Goal: Task Accomplishment & Management: Manage account settings

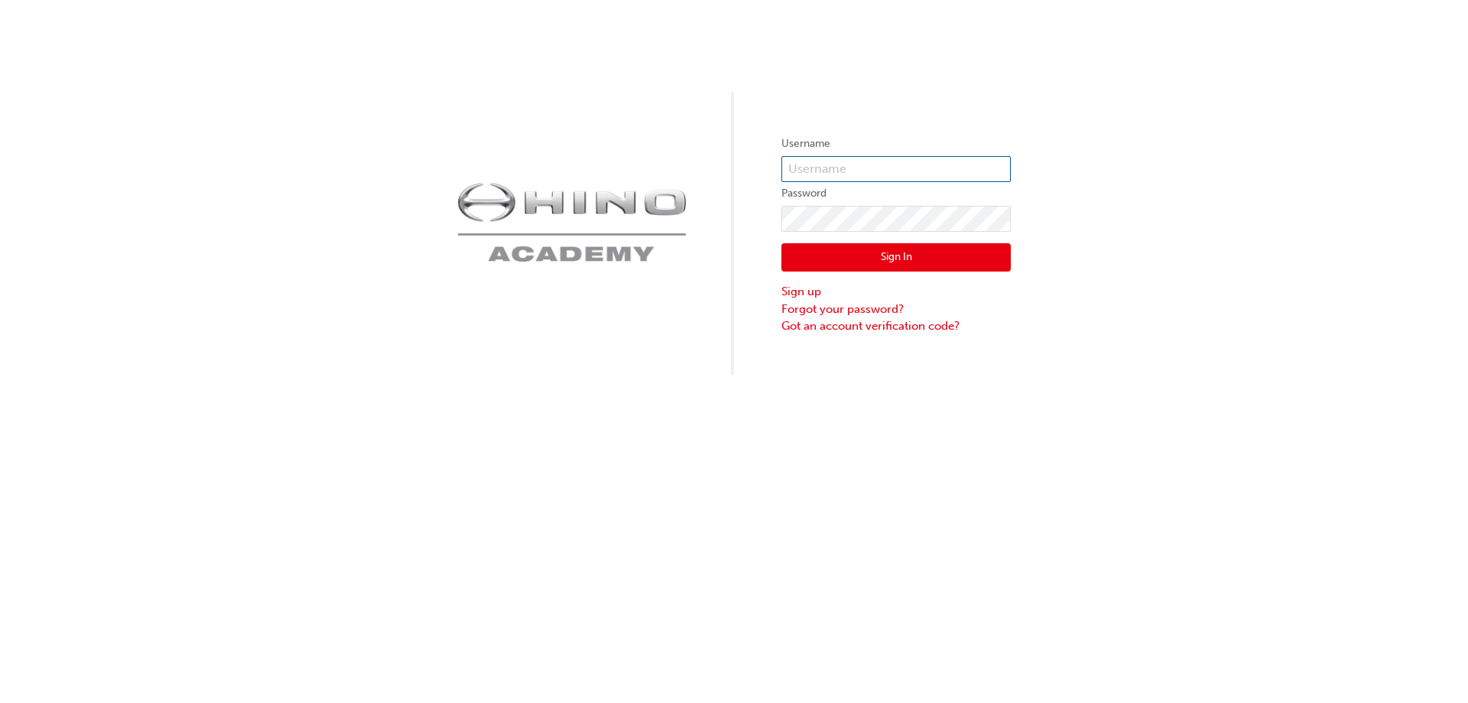
type input "kandika"
click at [945, 161] on input "kandika" at bounding box center [895, 169] width 229 height 26
click at [897, 254] on button "Sign In" at bounding box center [895, 257] width 229 height 29
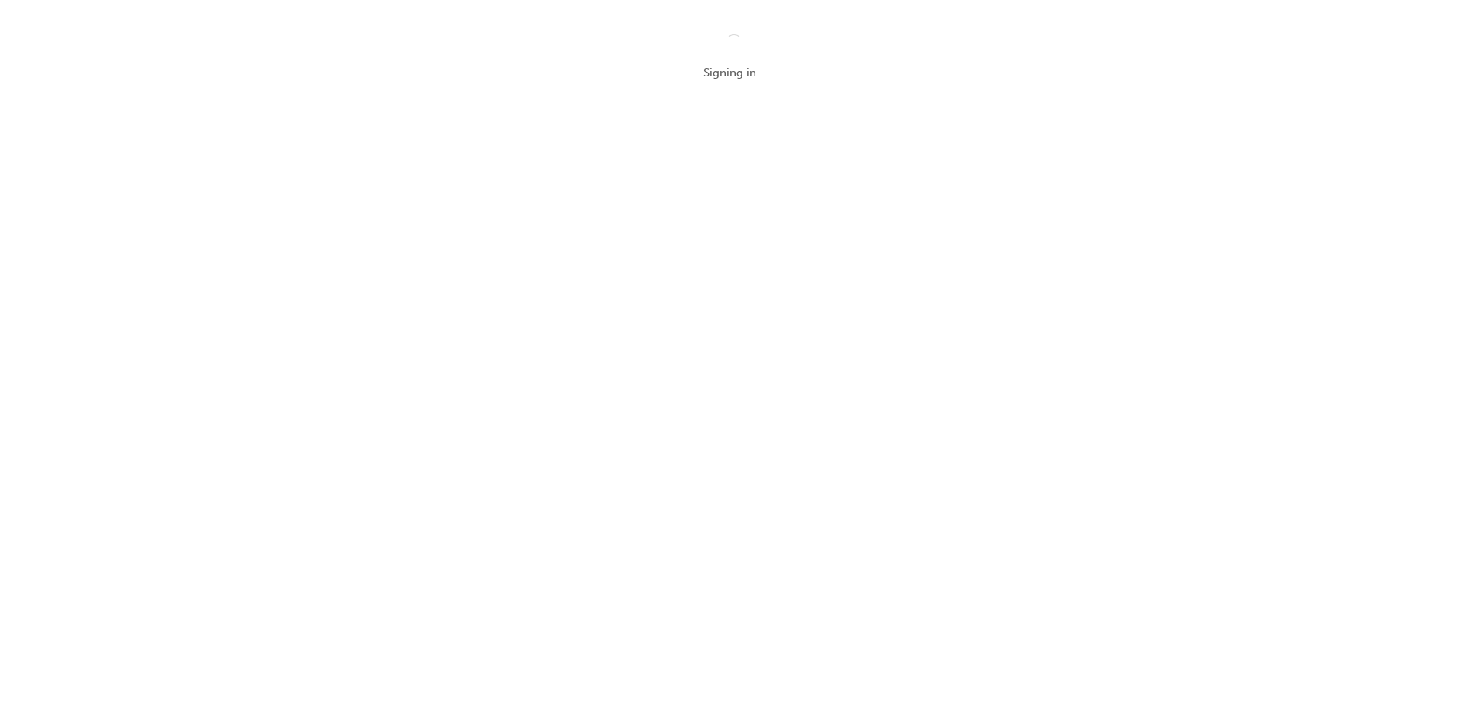
click at [1258, 284] on div "Signing in..." at bounding box center [734, 351] width 1468 height 703
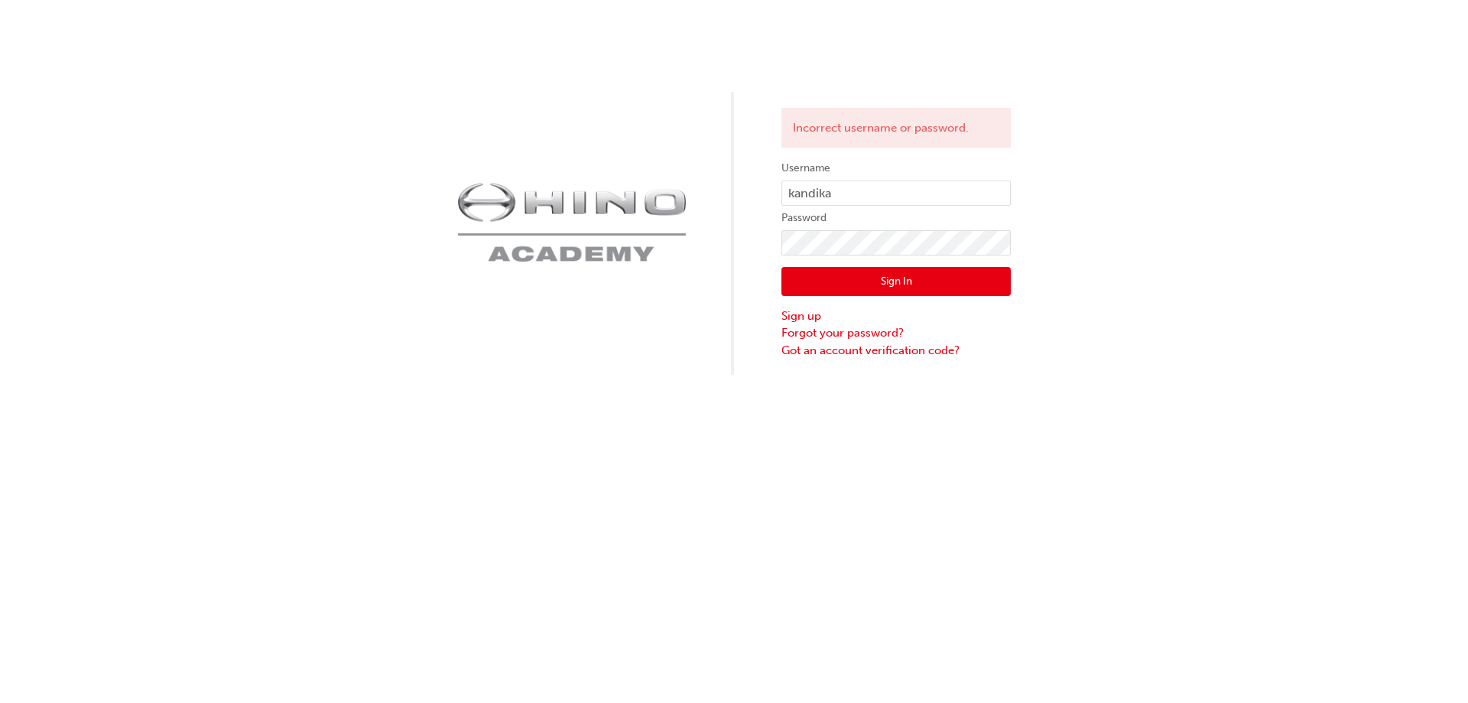
click at [1252, 334] on div "Incorrect username or password. Username kandika Password Sign In Sign up Forgo…" at bounding box center [734, 187] width 1468 height 375
click button "Sign In" at bounding box center [895, 281] width 229 height 29
click at [759, 254] on div "Incorrect username or password. Username kandika Password Sign In Sign up Forgo…" at bounding box center [734, 187] width 1468 height 375
click button "Sign In" at bounding box center [895, 281] width 229 height 29
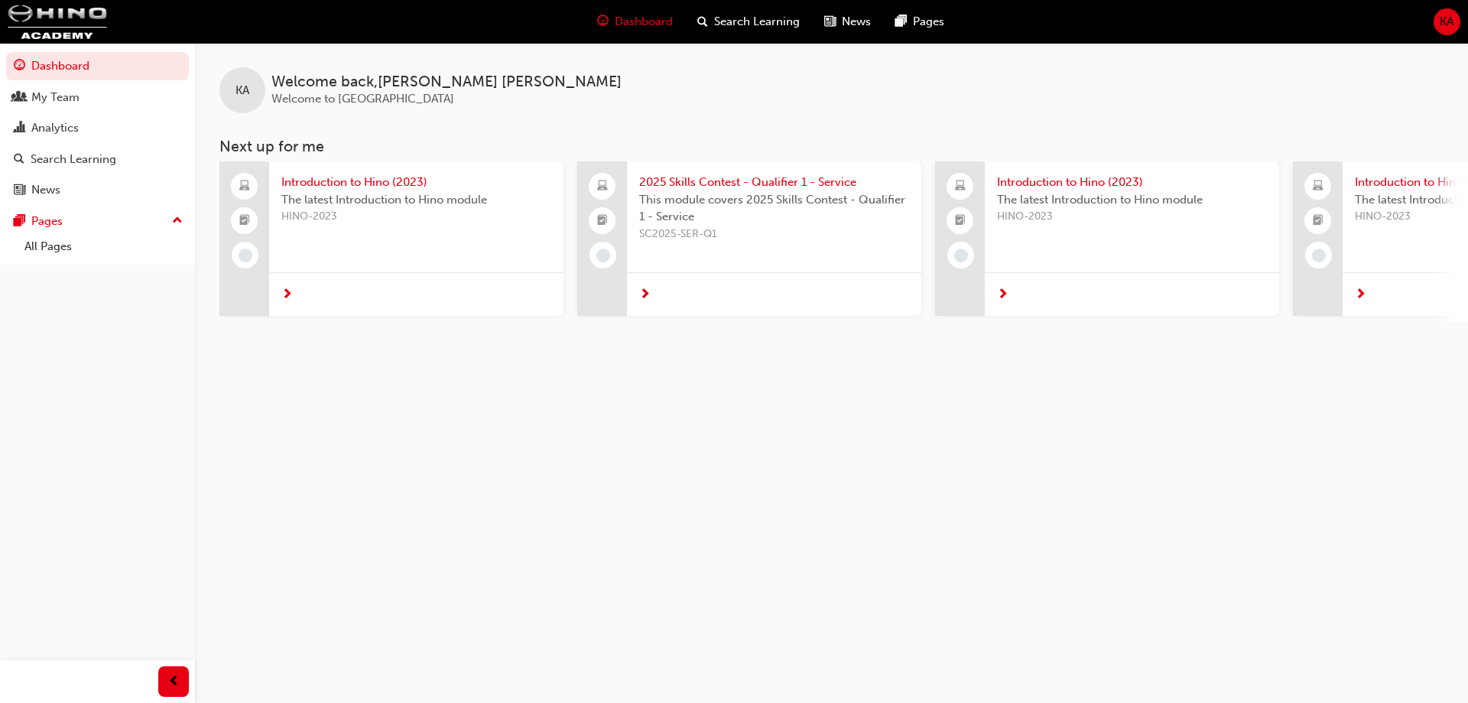
click at [1183, 618] on div "KA Welcome back , Kevin Andika Welcome to Hino Academy Next up for me Introduct…" at bounding box center [734, 351] width 1468 height 703
click at [1209, 638] on div "KA Welcome back , Kevin Andika Welcome to Hino Academy Next up for me Introduct…" at bounding box center [734, 351] width 1468 height 703
click at [44, 93] on div "My Team" at bounding box center [55, 98] width 48 height 18
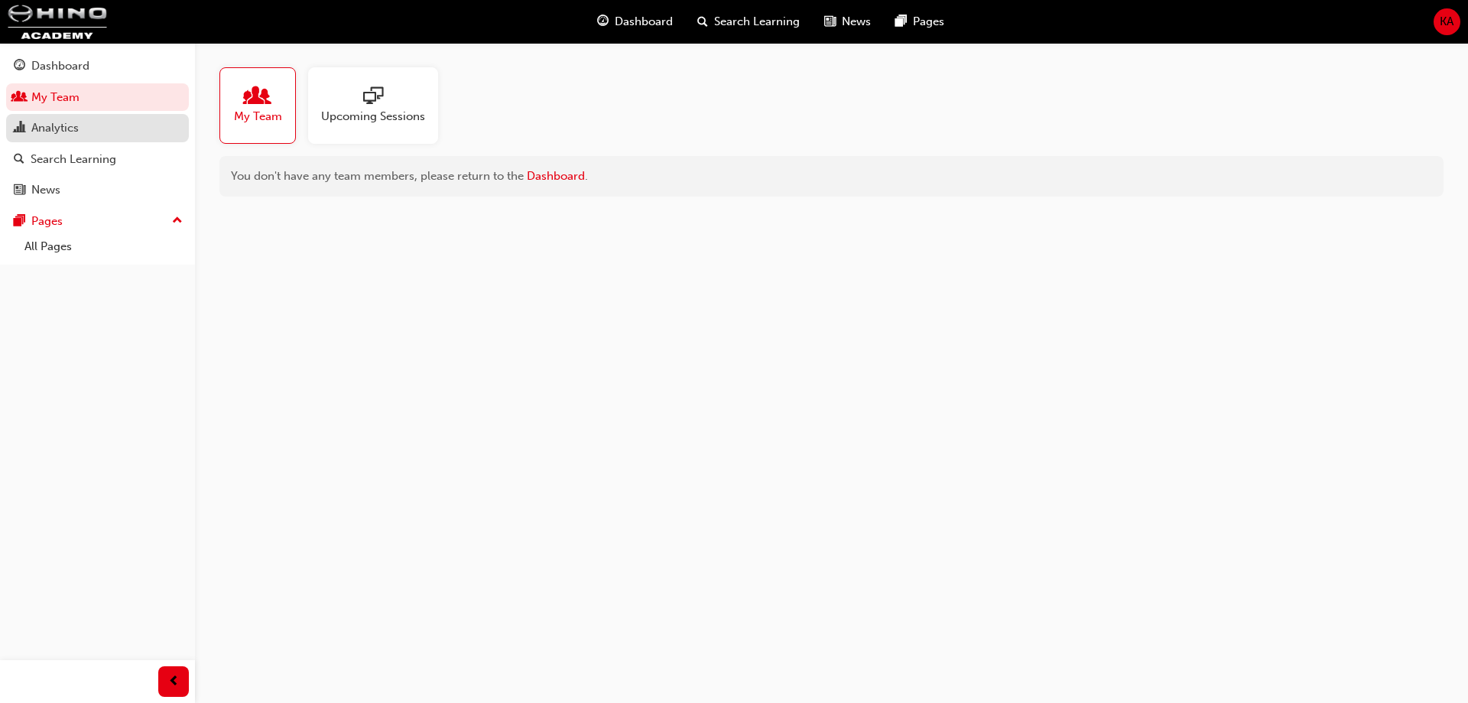
click at [67, 129] on div "Analytics" at bounding box center [54, 128] width 47 height 18
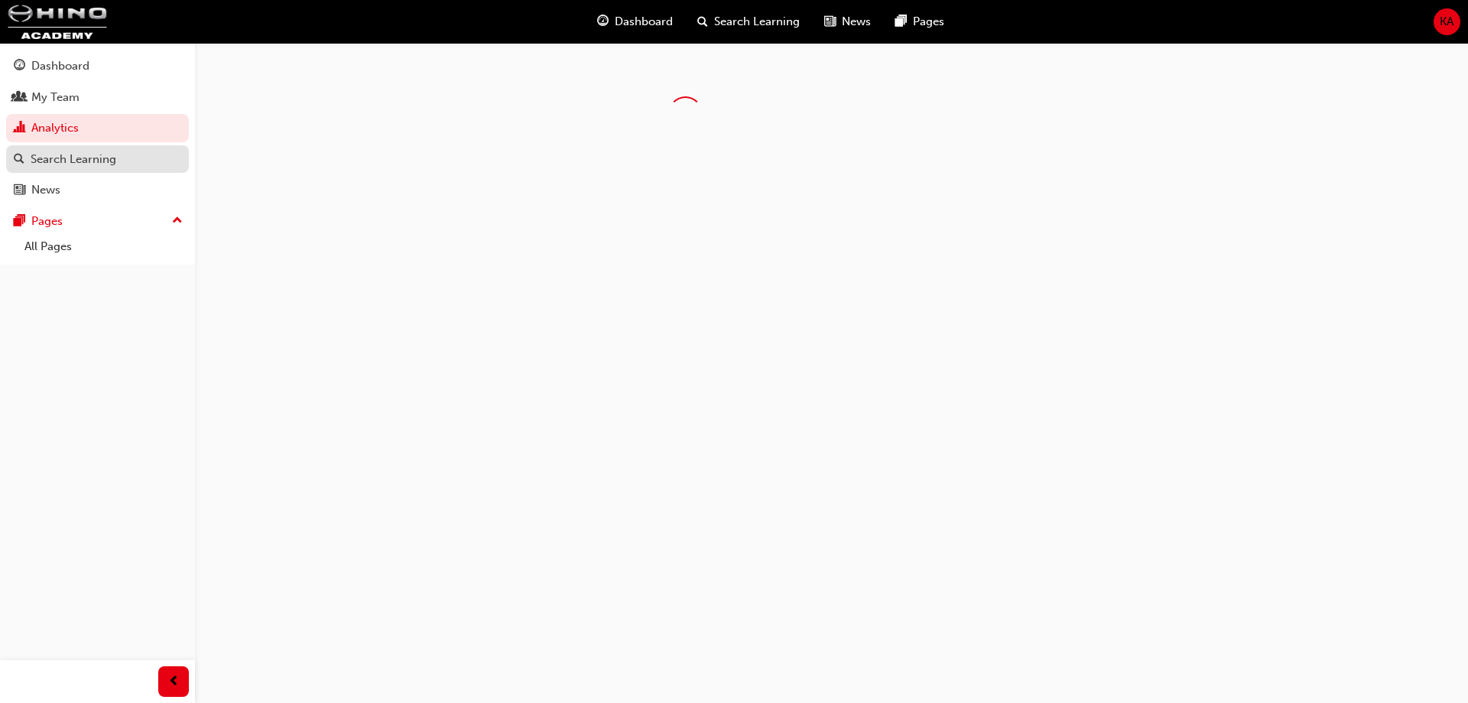
click at [67, 157] on div "Search Learning" at bounding box center [74, 160] width 86 height 18
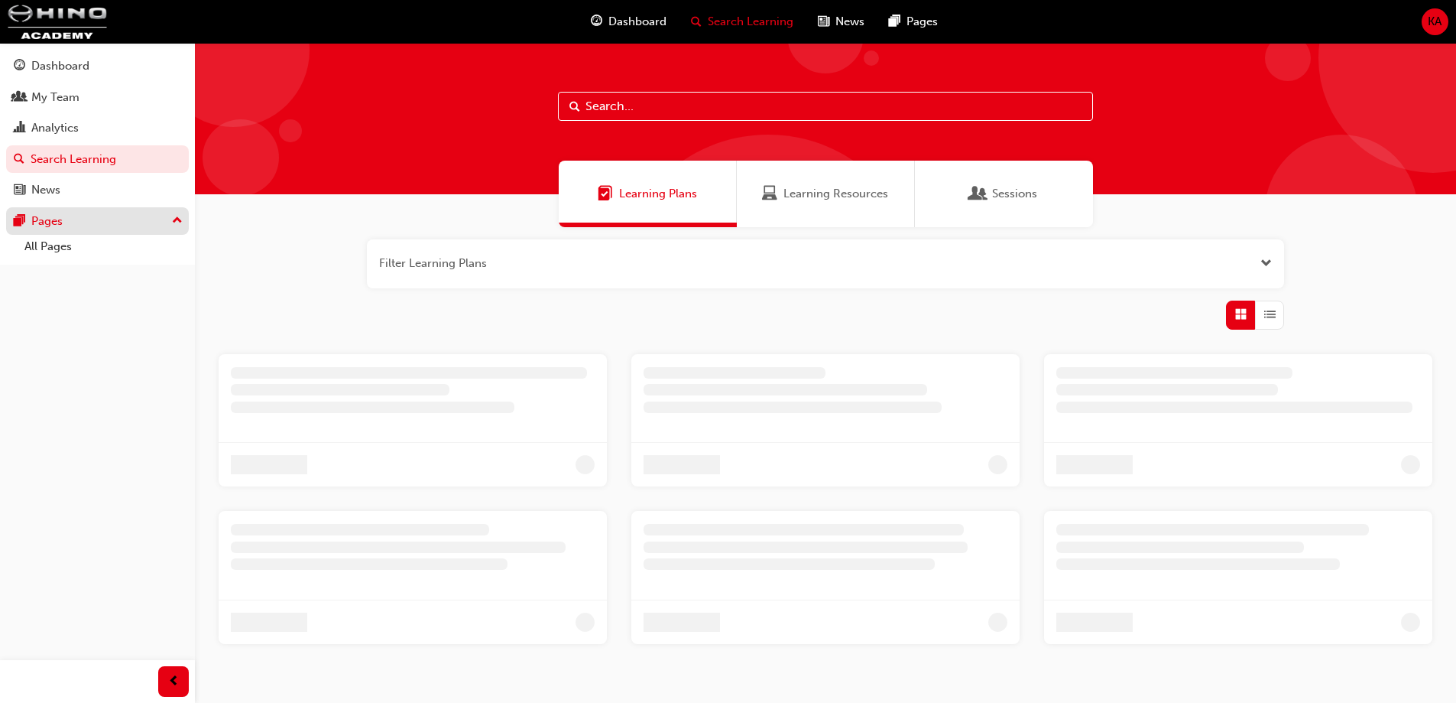
click at [58, 213] on div "Pages" at bounding box center [46, 222] width 31 height 18
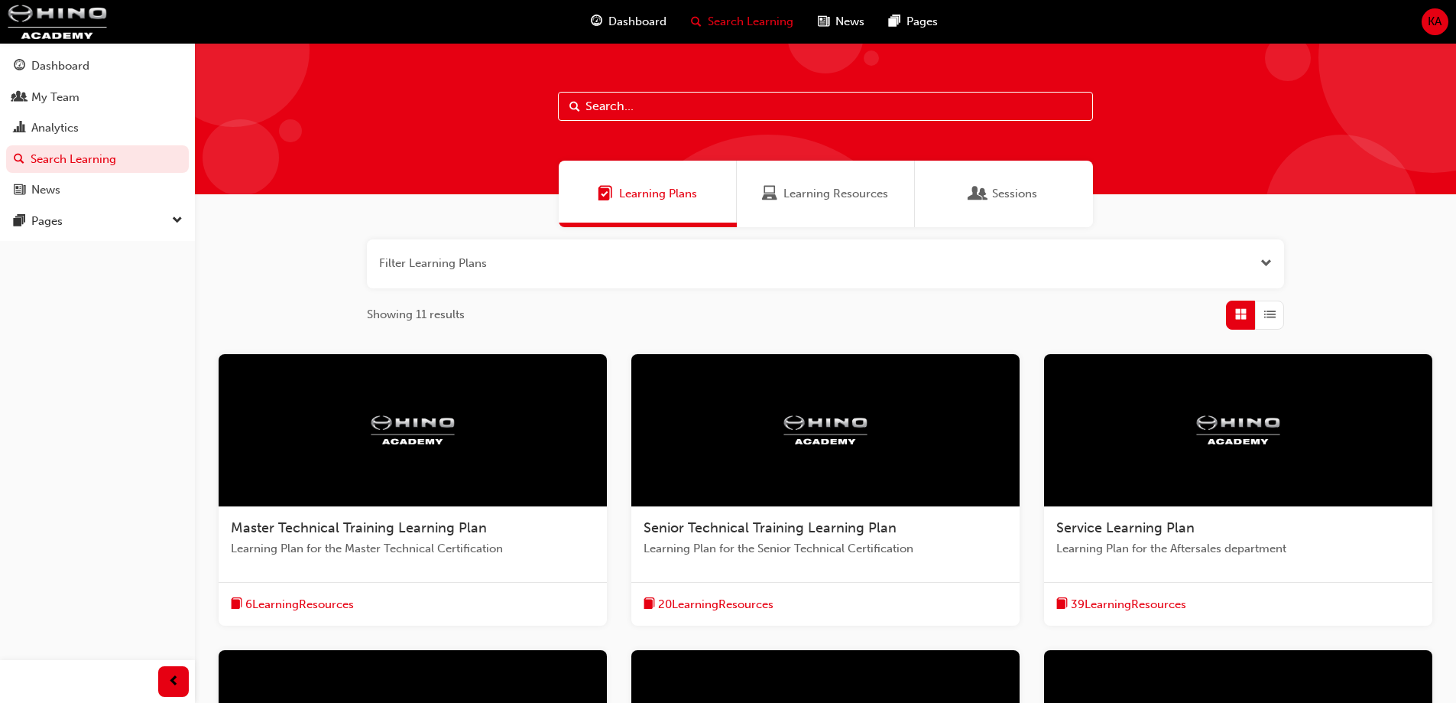
click at [836, 201] on span "Learning Resources" at bounding box center [836, 194] width 105 height 18
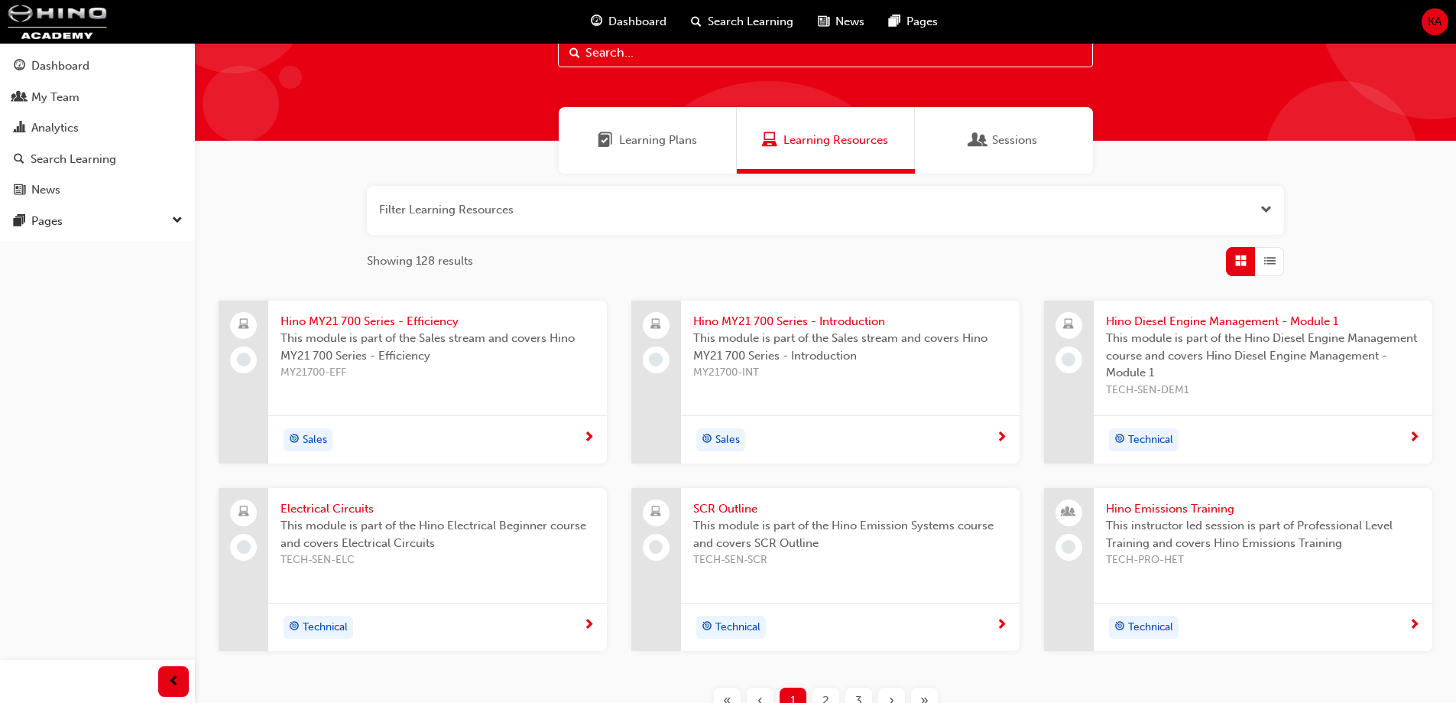
scroll to position [76, 0]
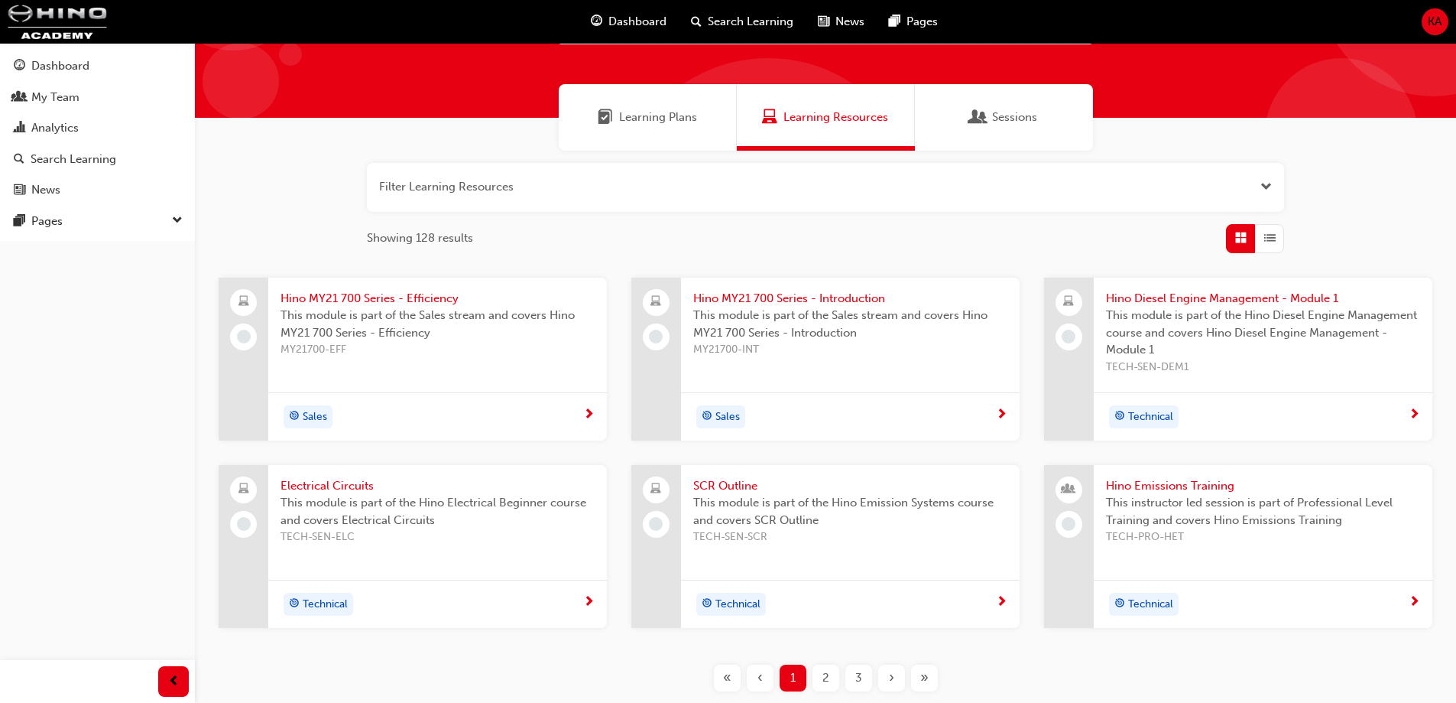
click at [1001, 414] on span "next-icon" at bounding box center [1001, 415] width 11 height 14
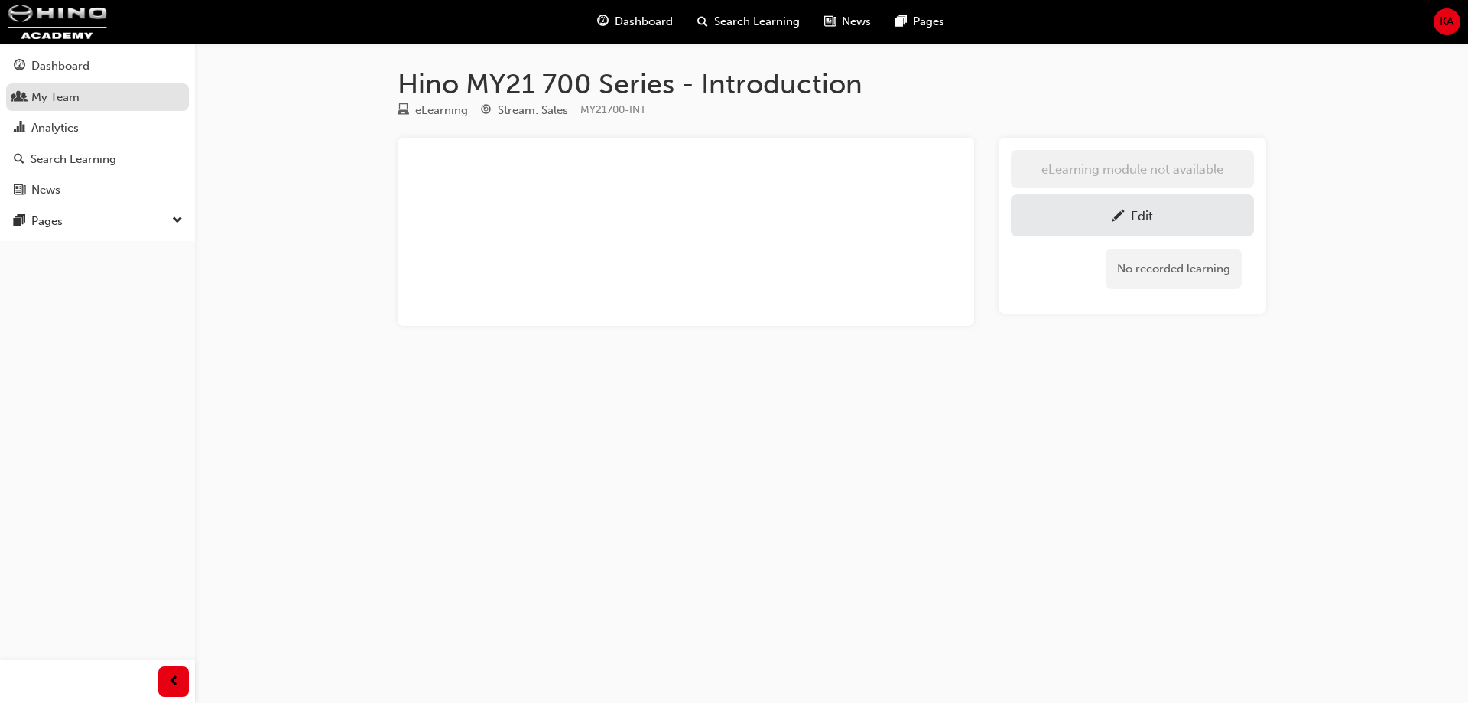
click at [88, 100] on div "My Team" at bounding box center [97, 97] width 167 height 19
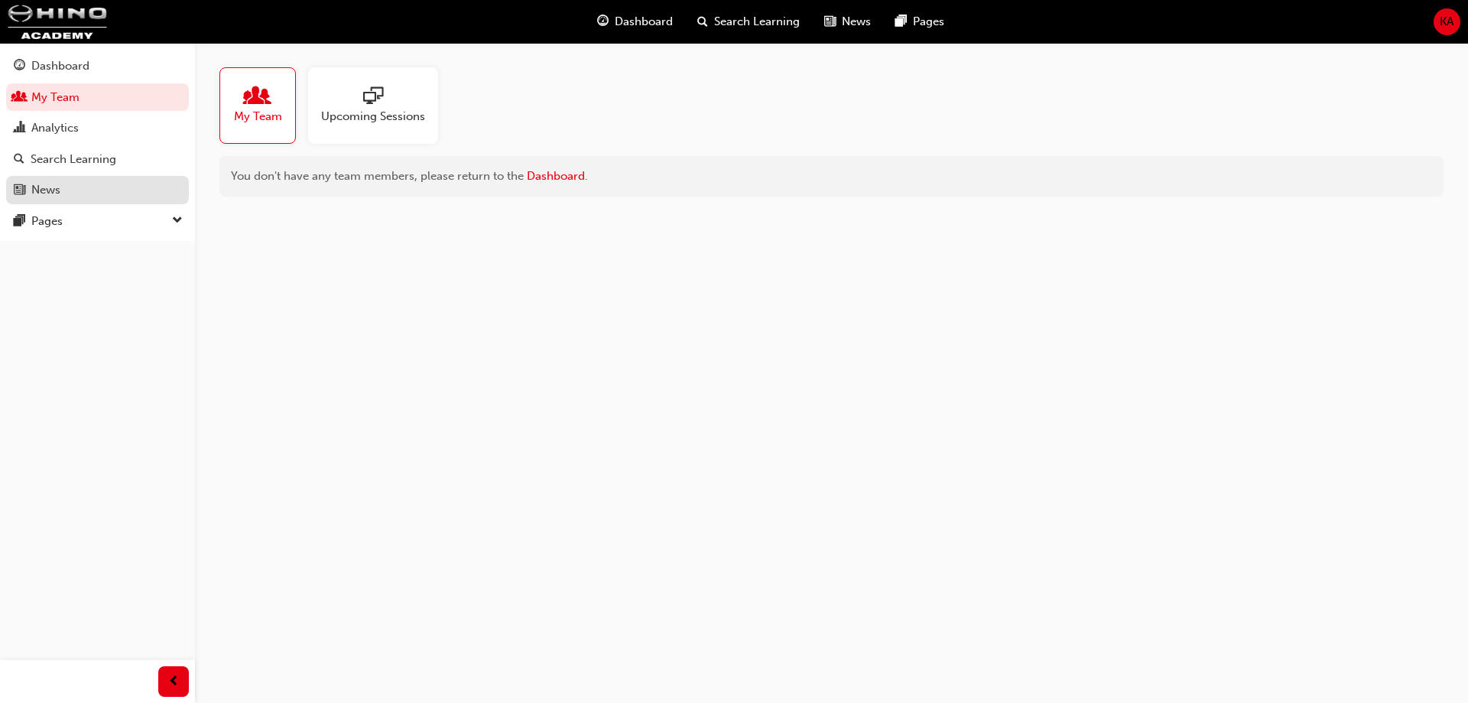
click at [121, 200] on link "News" at bounding box center [97, 190] width 183 height 28
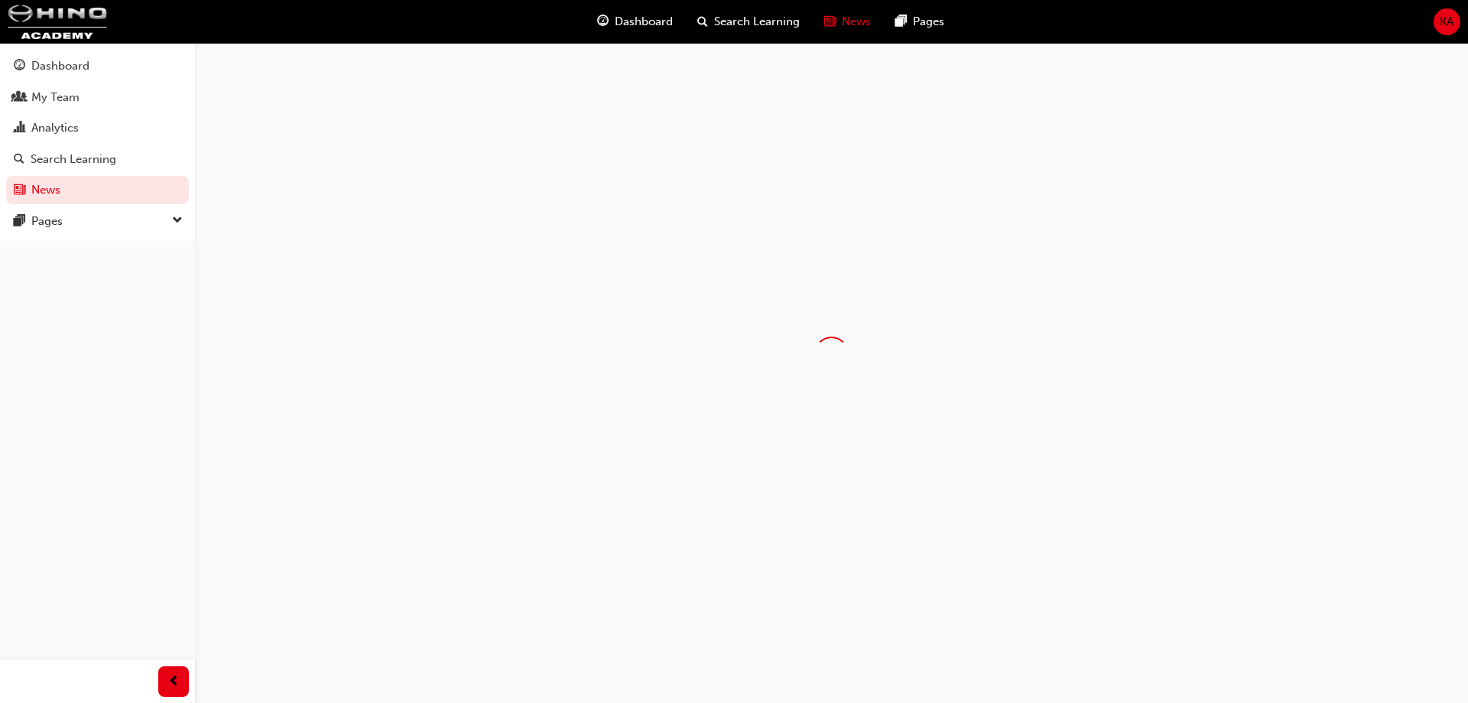
click at [109, 239] on div "Dashboard My Team Analytics Search Learning News Pages Pages" at bounding box center [97, 142] width 195 height 198
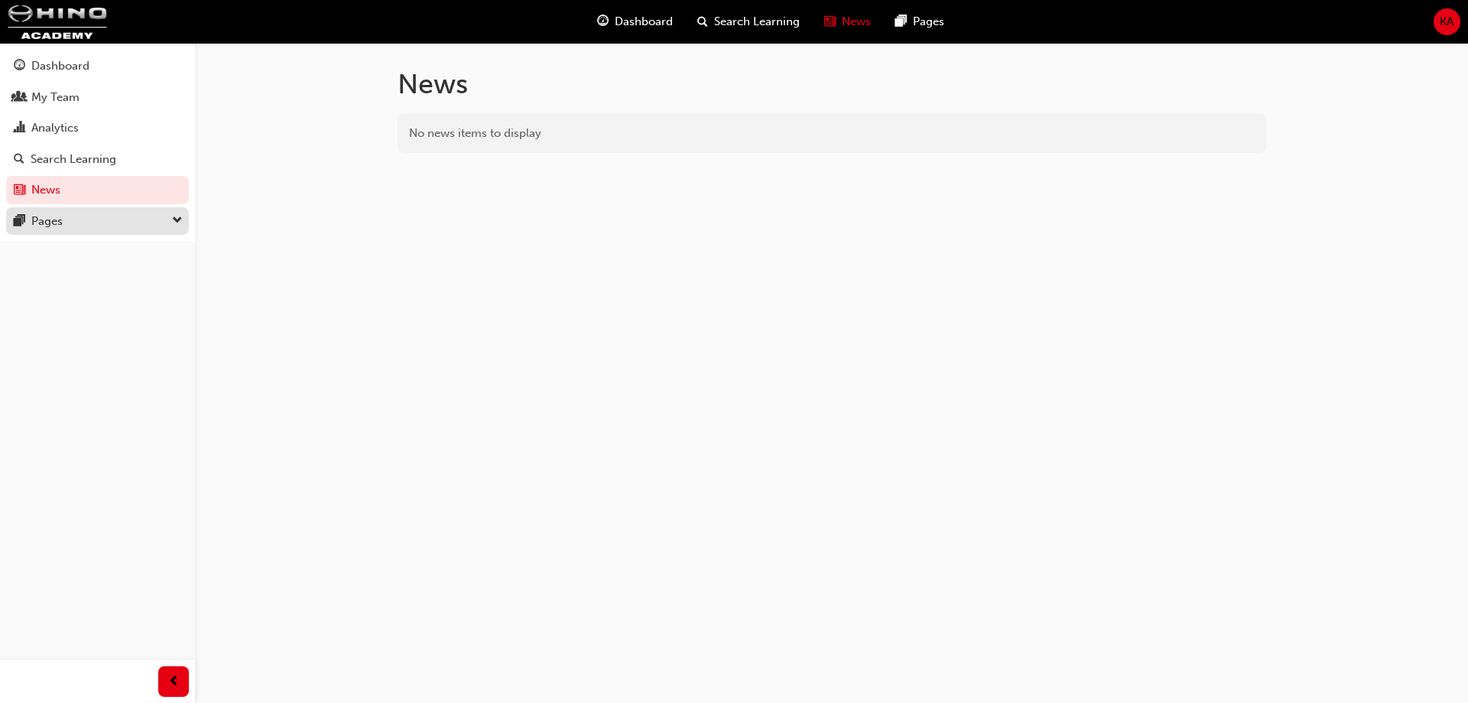
click at [109, 225] on div "Pages" at bounding box center [97, 221] width 167 height 19
click at [112, 245] on link "All Pages" at bounding box center [103, 247] width 170 height 24
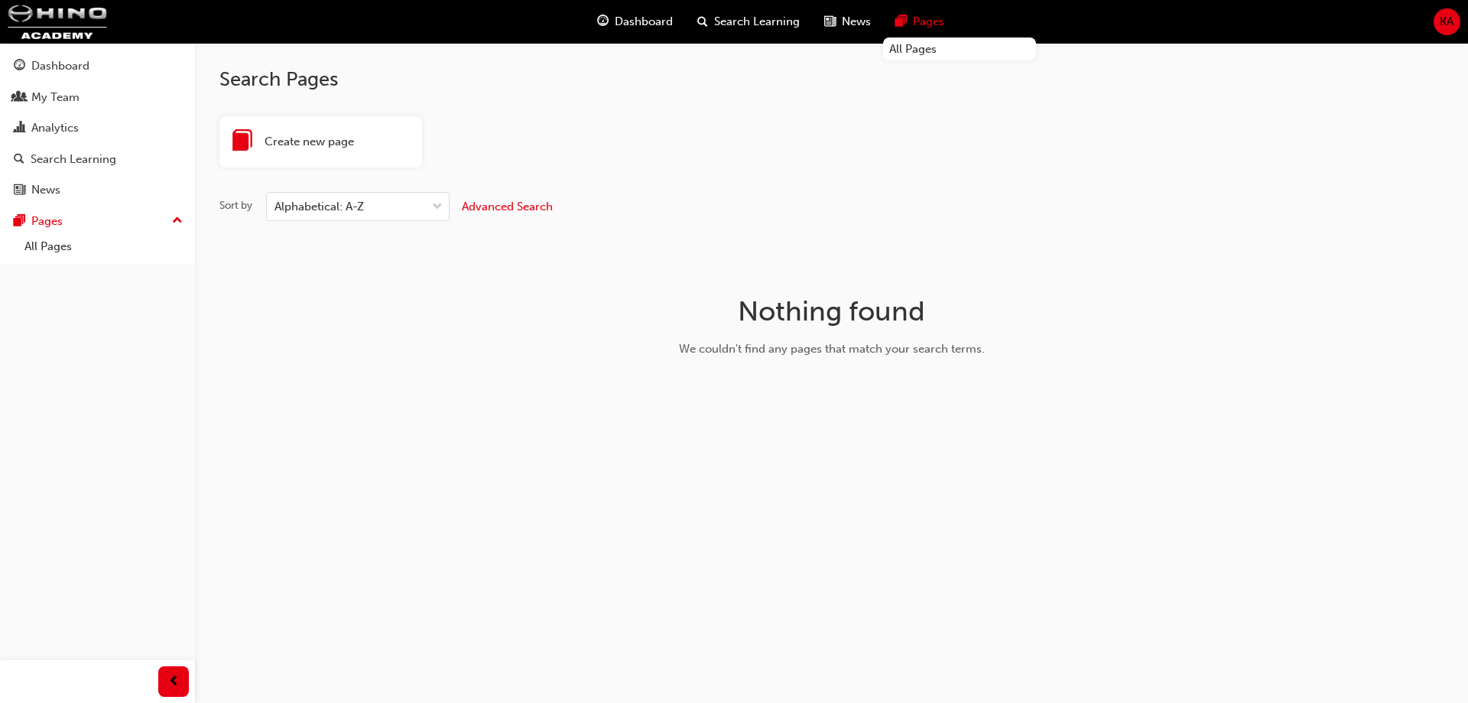
click at [1388, 241] on div "Create new page Sort by Alphabetical: A-Z Advanced Search Nothing found We coul…" at bounding box center [831, 267] width 1224 height 303
click at [389, 299] on div "Create new page Sort by Alphabetical: A-Z Advanced Search Nothing found We coul…" at bounding box center [831, 267] width 1224 height 303
click at [1452, 17] on span "KA" at bounding box center [1446, 22] width 14 height 18
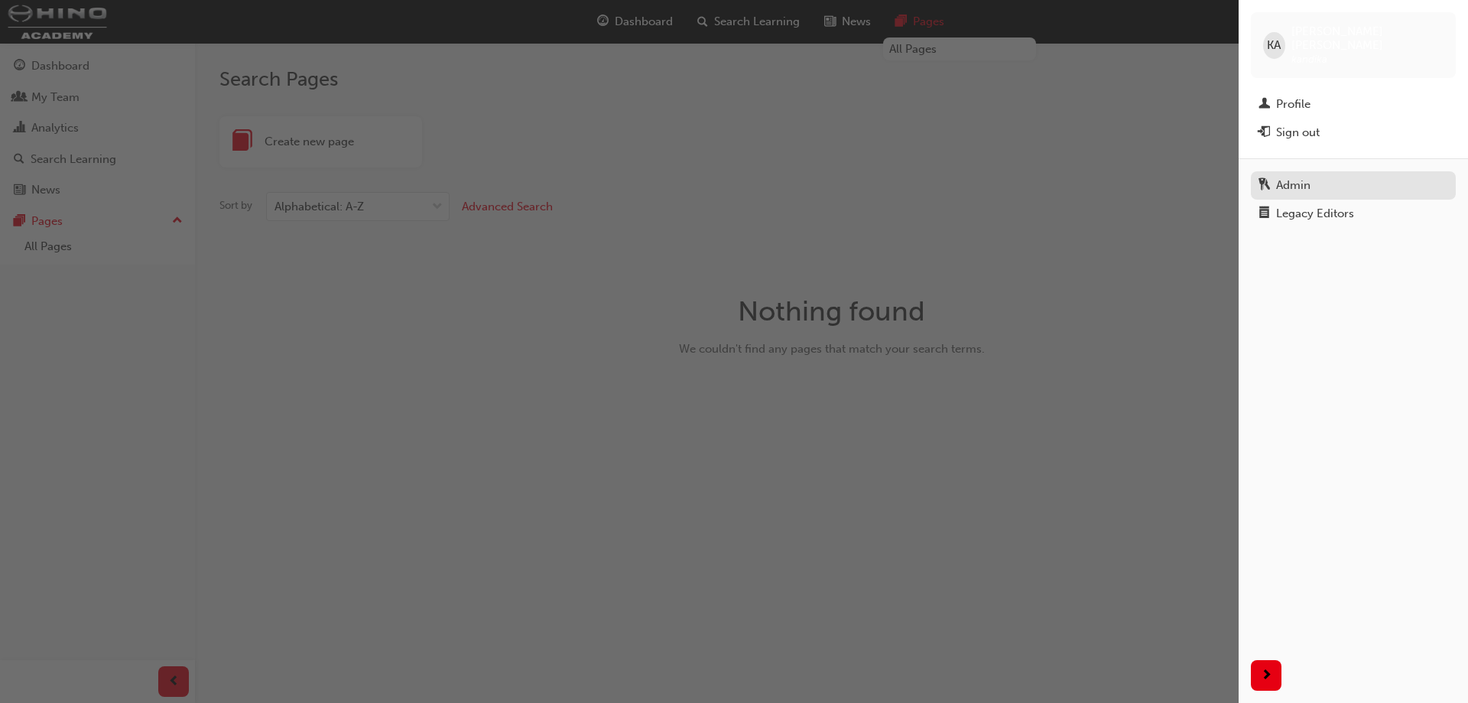
click at [1310, 177] on div "Admin" at bounding box center [1293, 186] width 34 height 18
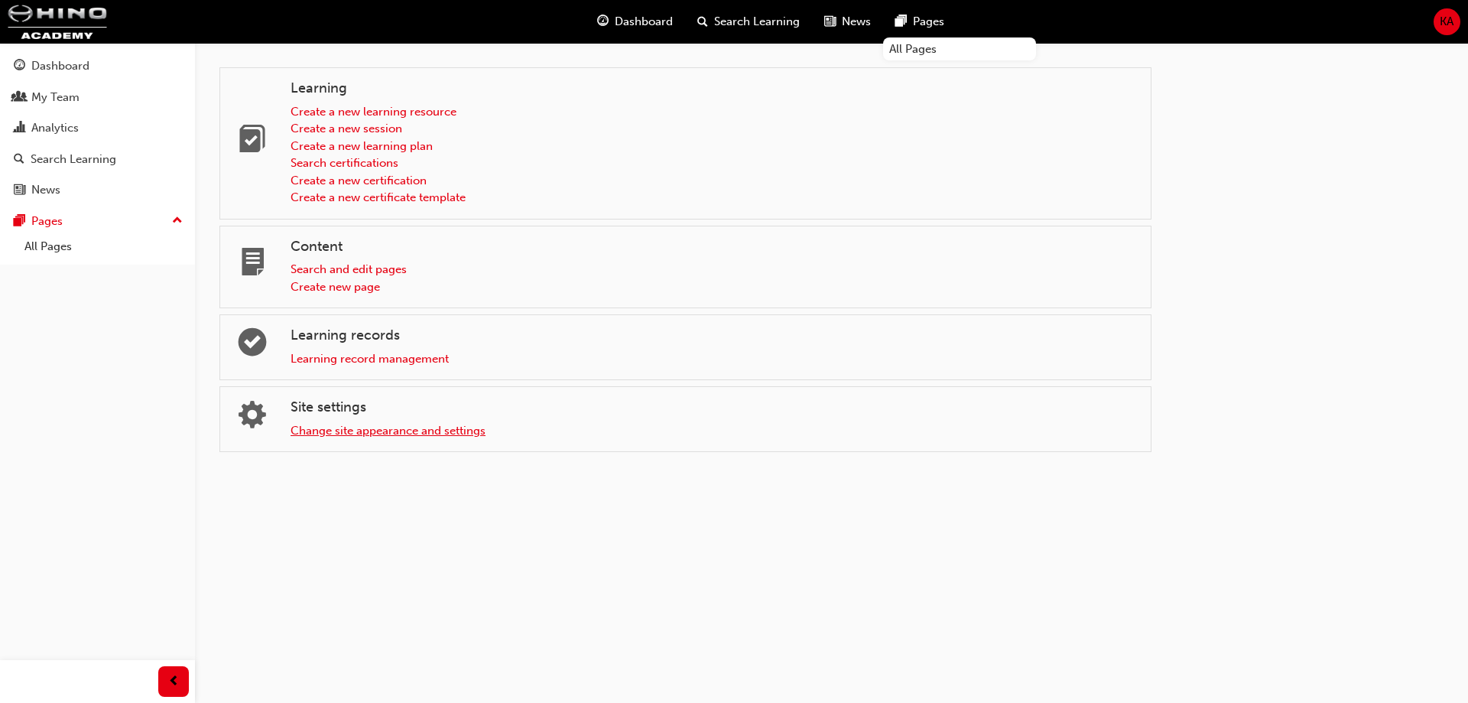
click at [339, 433] on link "Change site appearance and settings" at bounding box center [387, 431] width 195 height 14
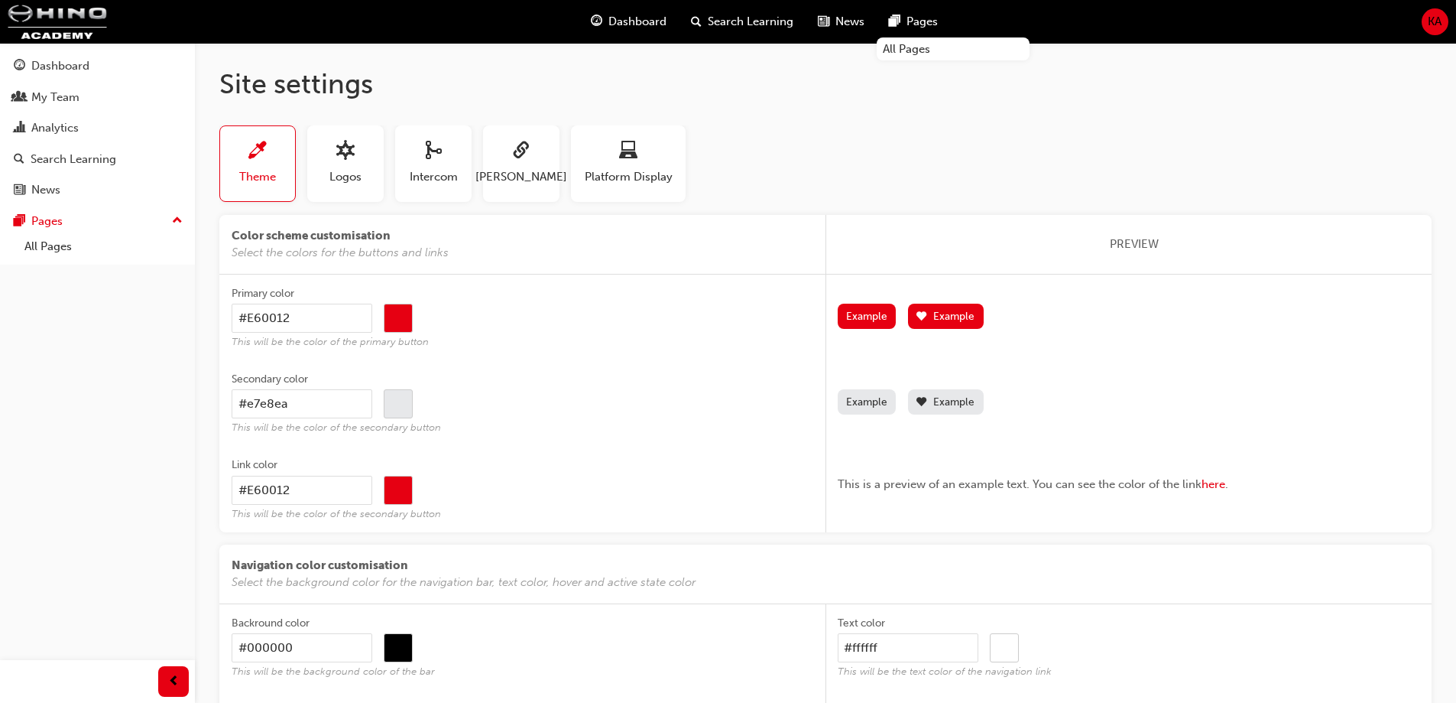
click at [1036, 452] on div "Label This is a preview of an example text. You can see the color of the link h…" at bounding box center [1129, 489] width 583 height 86
click at [511, 159] on div "button" at bounding box center [521, 153] width 92 height 24
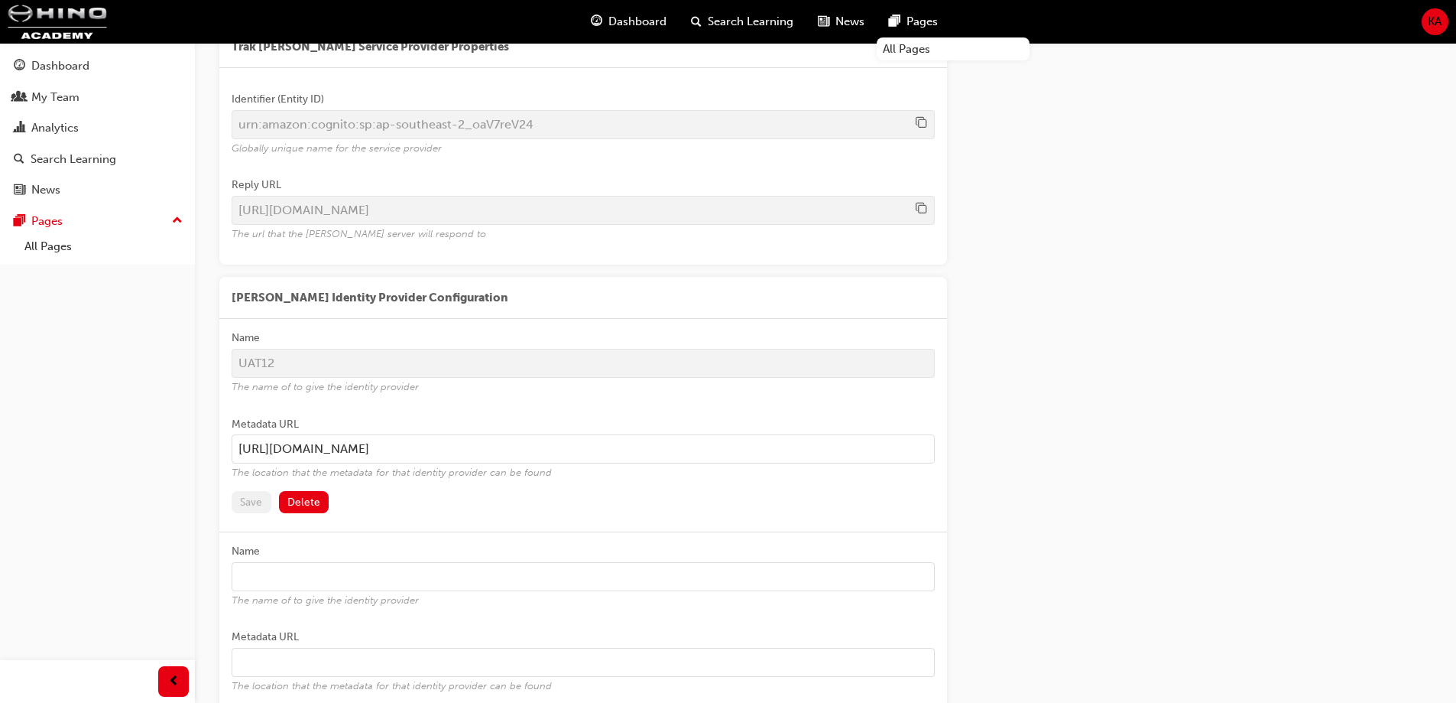
scroll to position [324, 0]
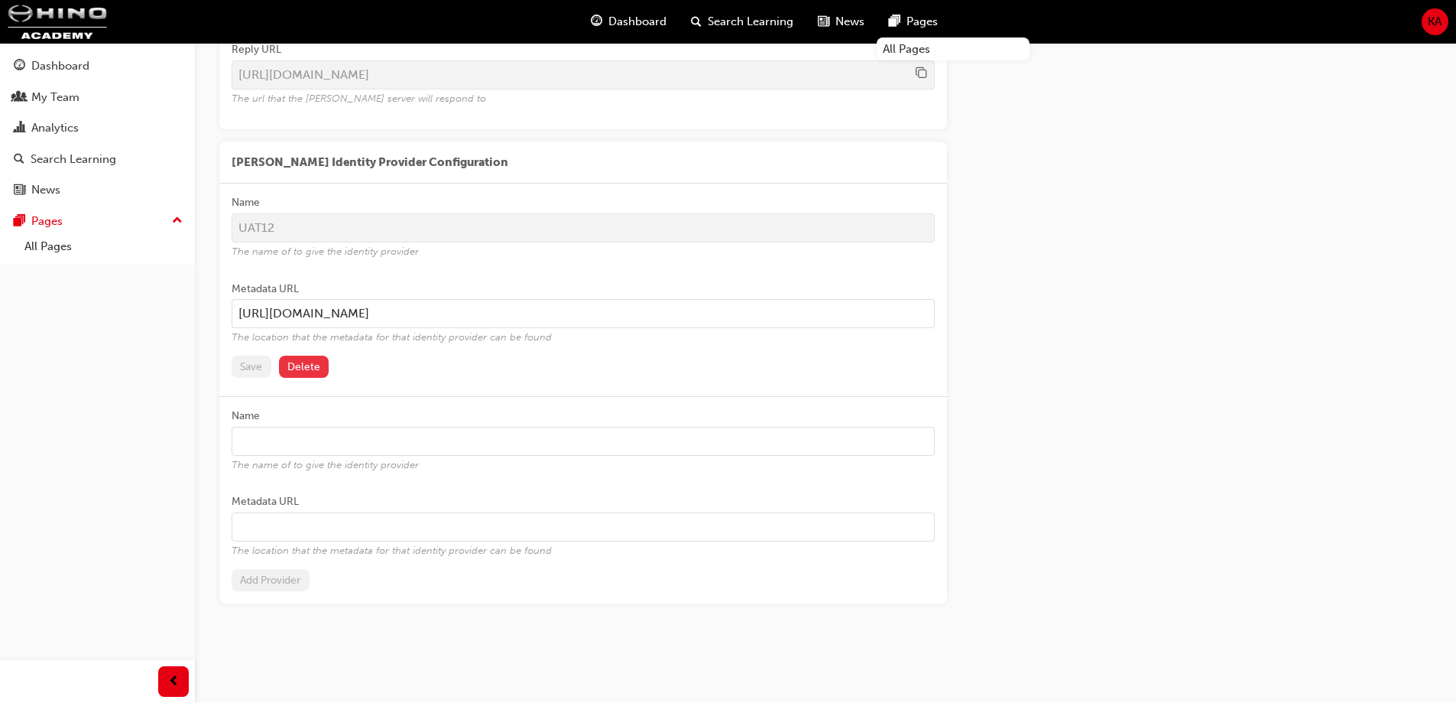
click at [319, 368] on button "Delete" at bounding box center [304, 366] width 50 height 22
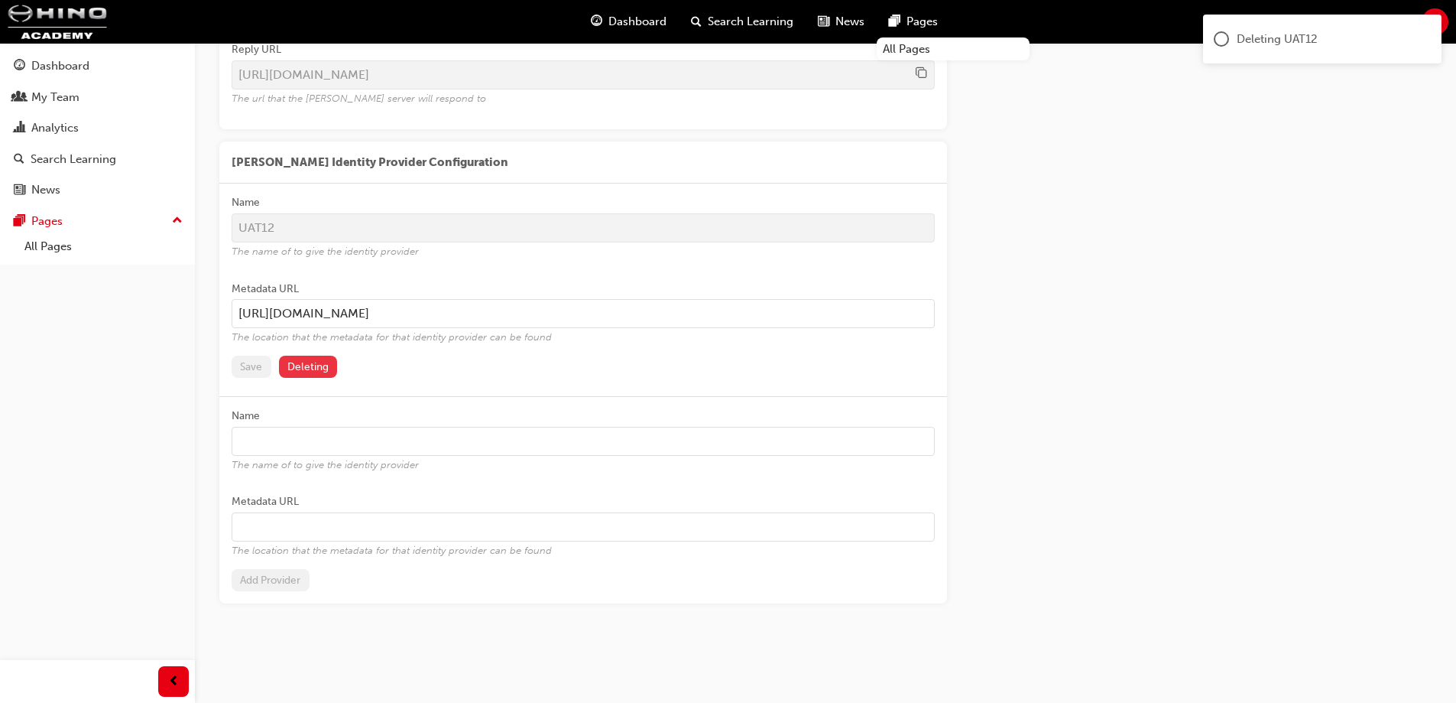
scroll to position [111, 0]
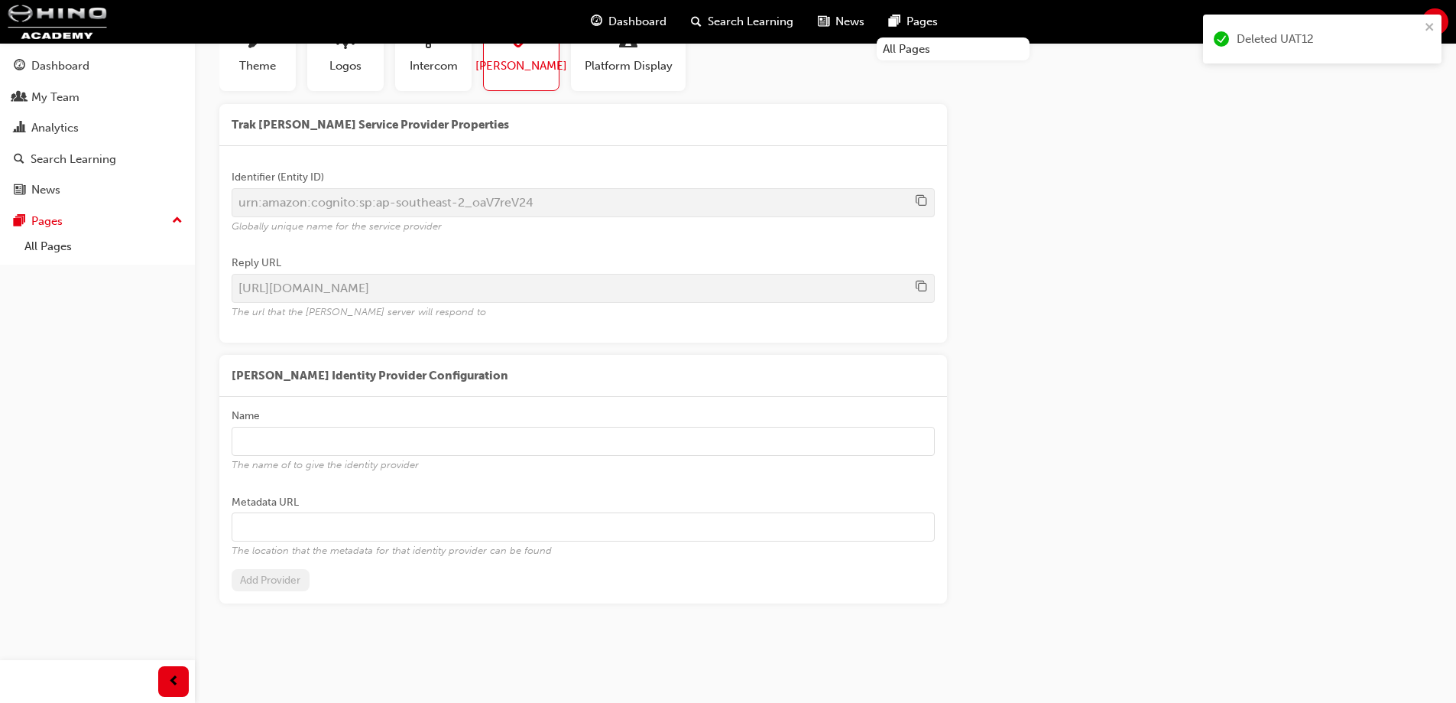
click at [1208, 476] on div "Trak SAML Service Provider Properties Identifier (Entity ID) urn:amazon:cognito…" at bounding box center [825, 354] width 1212 height 500
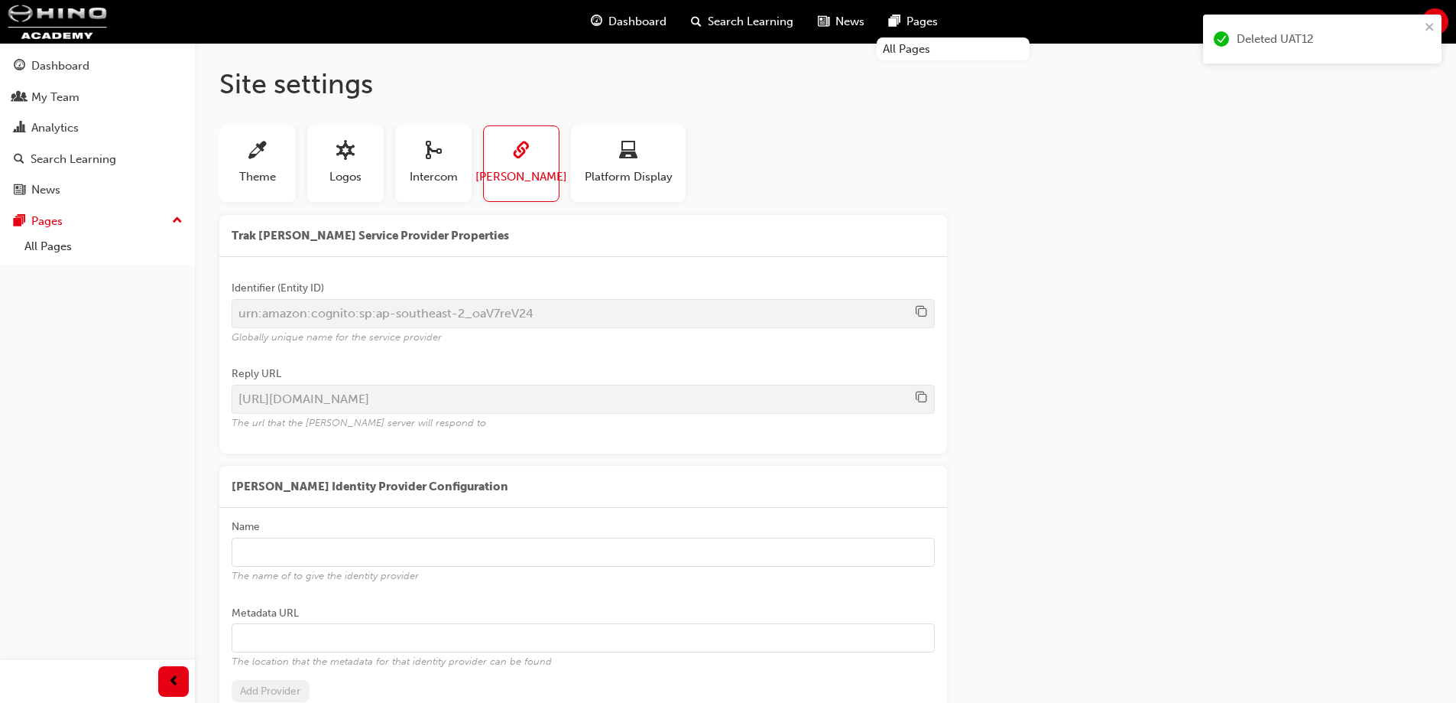
drag, startPoint x: 1185, startPoint y: 460, endPoint x: 1177, endPoint y: 146, distance: 314.3
click at [1184, 445] on div "Trak SAML Service Provider Properties Identifier (Entity ID) urn:amazon:cognito…" at bounding box center [825, 465] width 1212 height 500
click at [1171, 97] on h1 "Site settings" at bounding box center [825, 84] width 1212 height 34
click at [1172, 297] on div "Trak SAML Service Provider Properties Identifier (Entity ID) urn:amazon:cognito…" at bounding box center [825, 465] width 1212 height 500
click at [1172, 296] on div "Trak SAML Service Provider Properties Identifier (Entity ID) urn:amazon:cognito…" at bounding box center [825, 465] width 1212 height 500
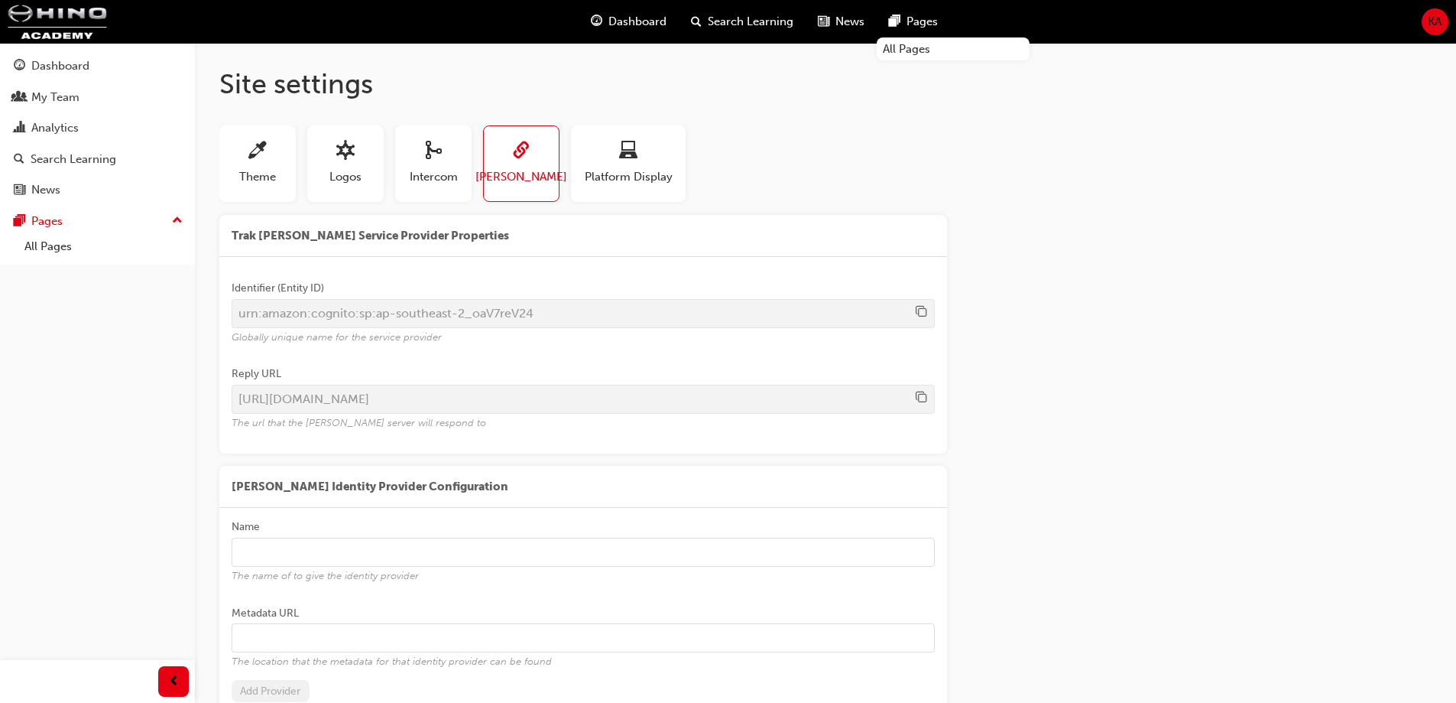
click at [925, 255] on div "Trak SAML Service Provider Properties" at bounding box center [583, 236] width 728 height 42
click at [1124, 440] on div "Trak SAML Service Provider Properties Identifier (Entity ID) urn:amazon:cognito…" at bounding box center [825, 465] width 1212 height 500
click at [1149, 249] on div "Trak SAML Service Provider Properties Identifier (Entity ID) urn:amazon:cognito…" at bounding box center [825, 465] width 1212 height 500
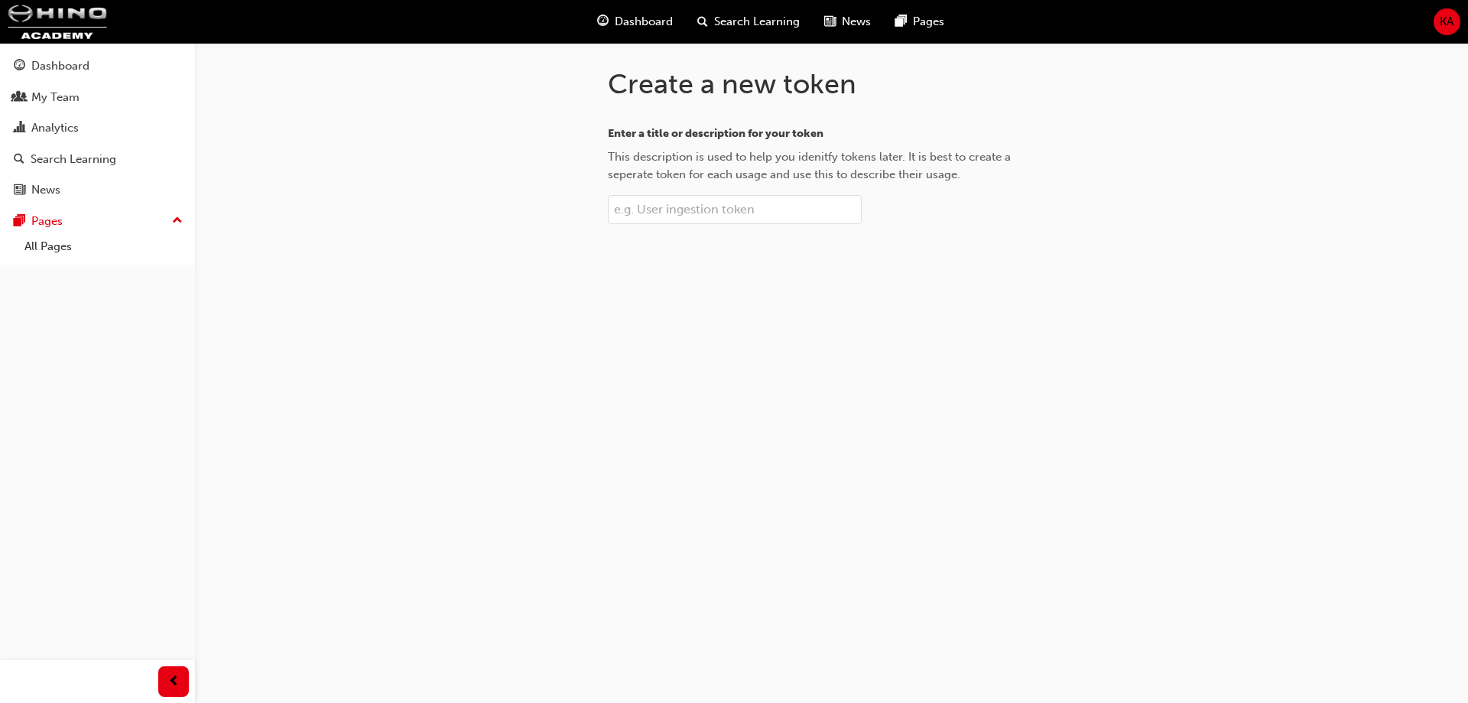
click at [1105, 354] on div "Create a new token Enter a title or description for your token This description…" at bounding box center [734, 351] width 1468 height 703
click at [1449, 11] on div "KA" at bounding box center [1446, 21] width 27 height 27
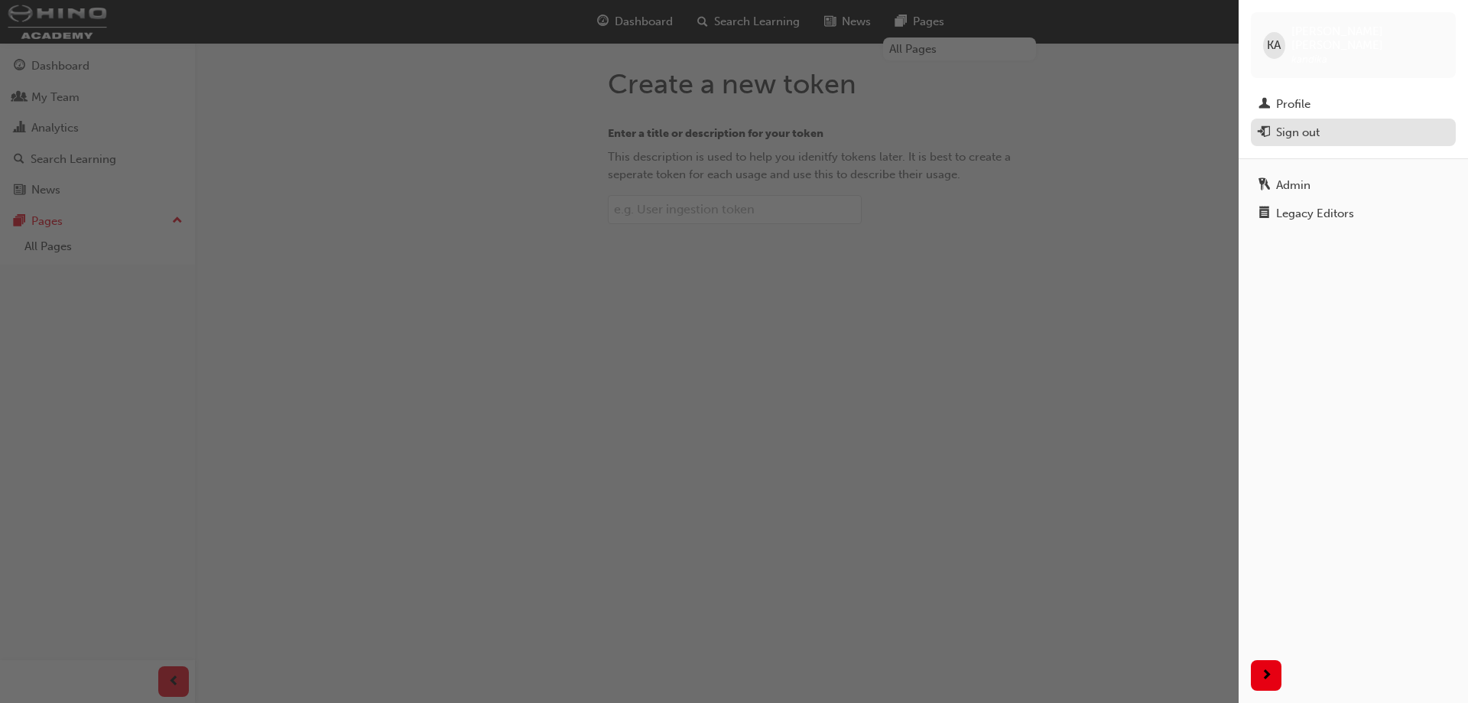
click at [1316, 118] on button "Sign out" at bounding box center [1353, 132] width 205 height 28
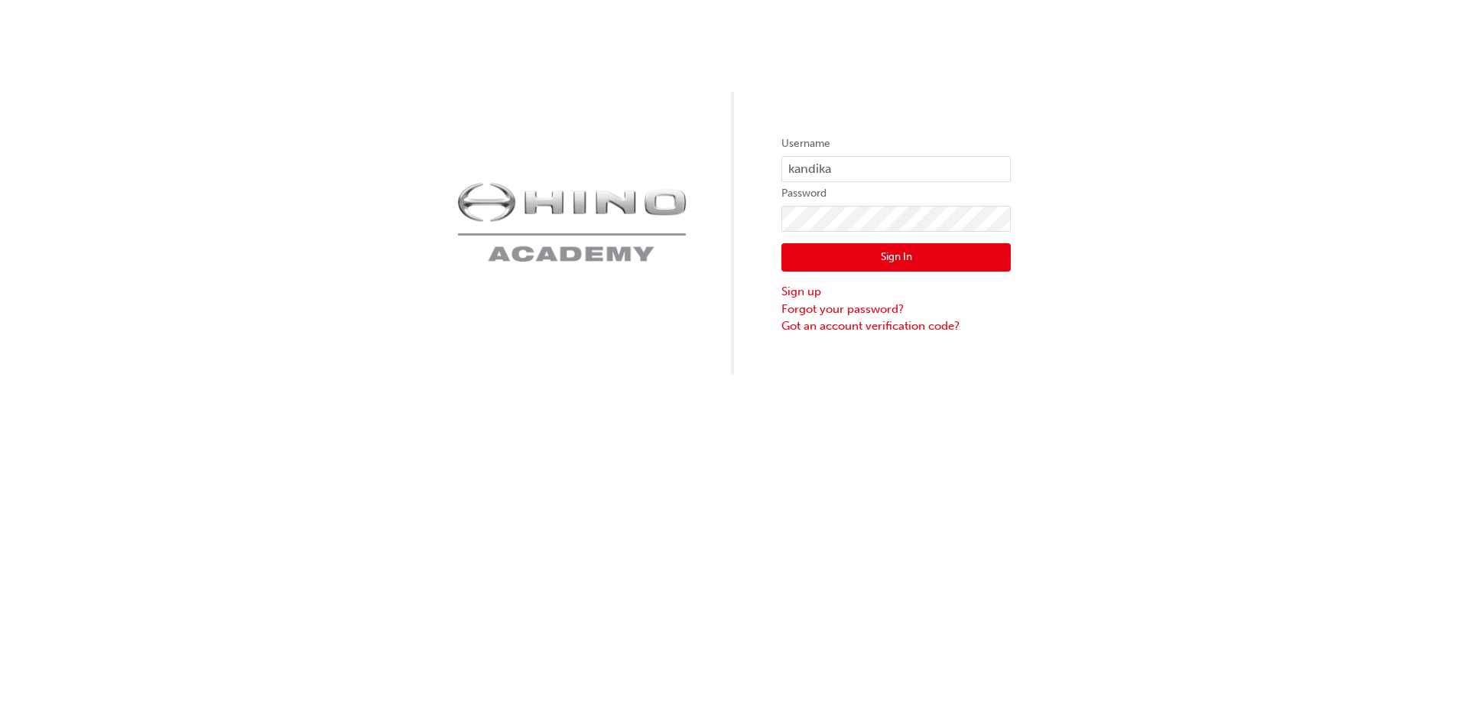
click at [1196, 472] on div "Username kandika Password Sign In Sign up Forgot your password? Got an account …" at bounding box center [734, 351] width 1468 height 703
click at [904, 261] on button "Sign In" at bounding box center [895, 257] width 229 height 29
